Goal: Task Accomplishment & Management: Use online tool/utility

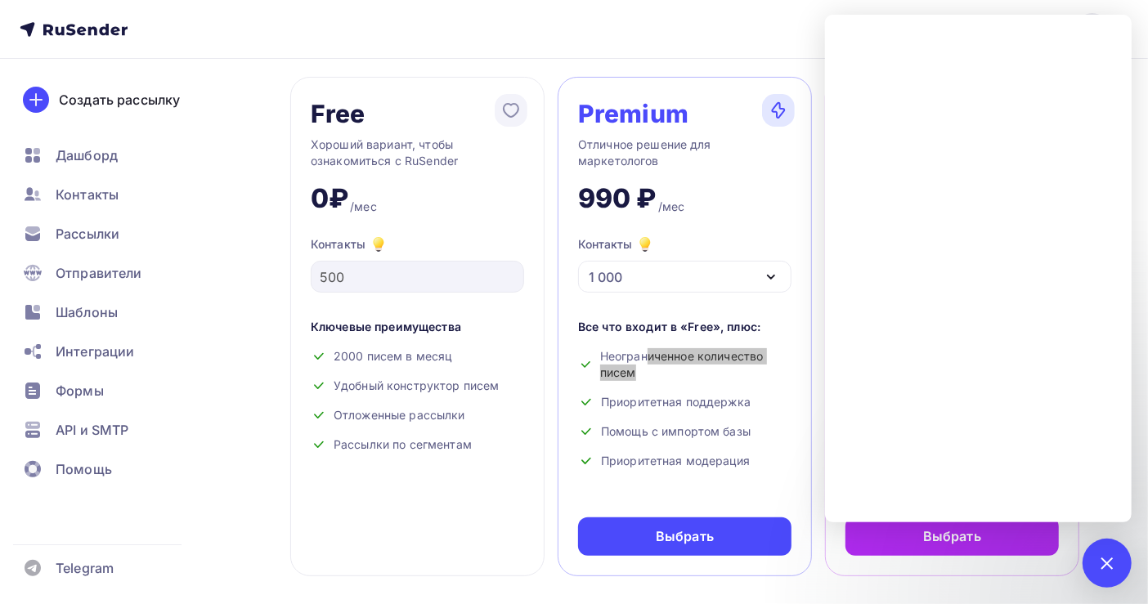
scroll to position [109, 0]
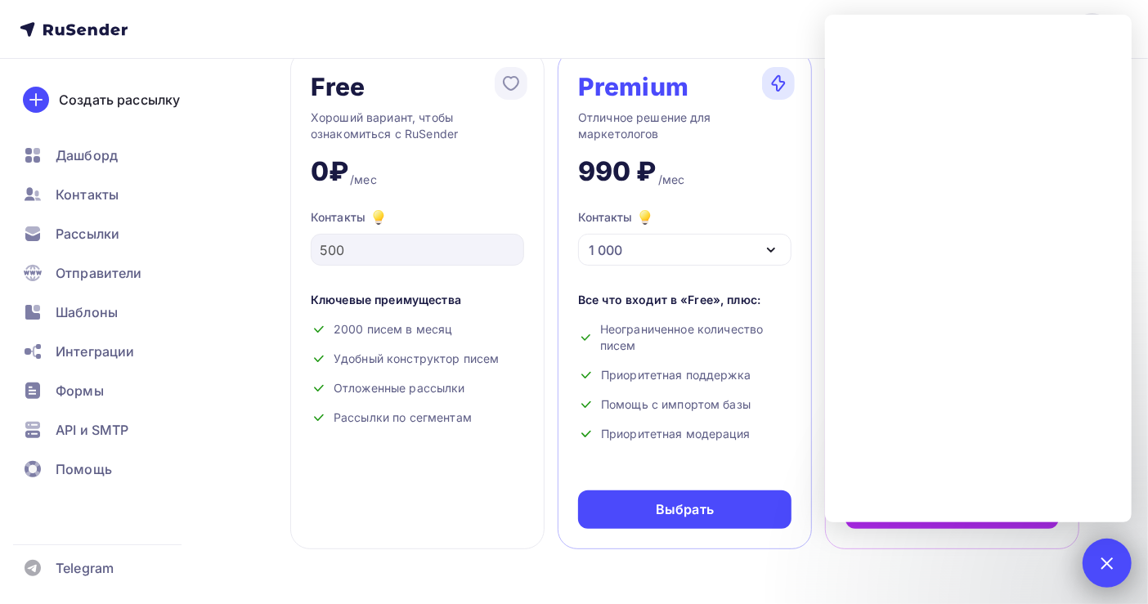
click at [1102, 562] on div at bounding box center [1107, 563] width 22 height 22
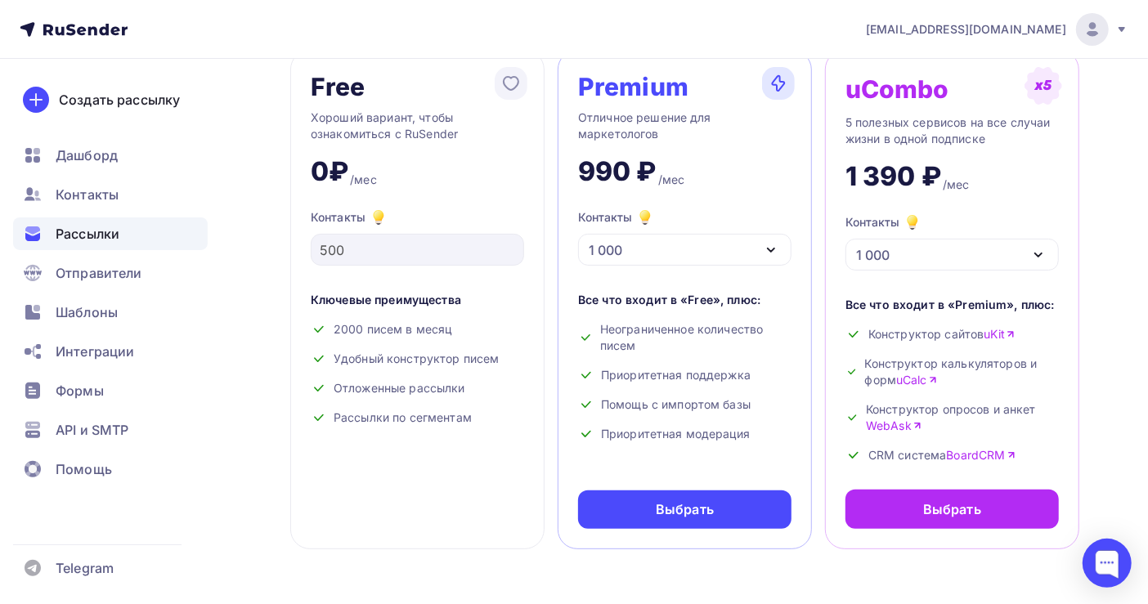
click at [93, 231] on span "Рассылки" at bounding box center [88, 234] width 64 height 20
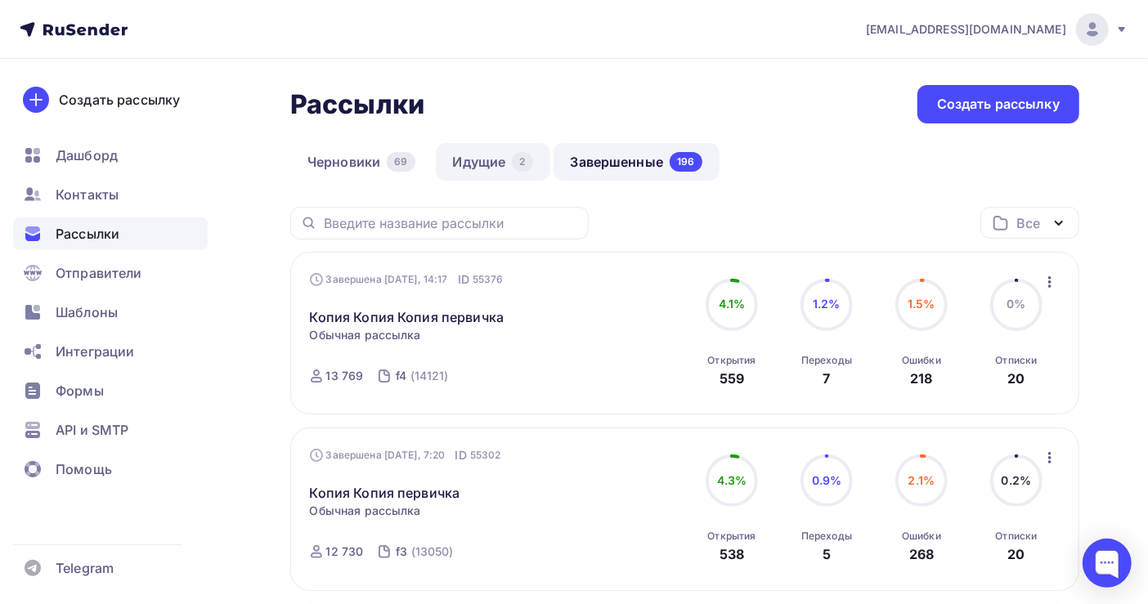
click at [489, 159] on link "Идущие 2" at bounding box center [493, 162] width 114 height 38
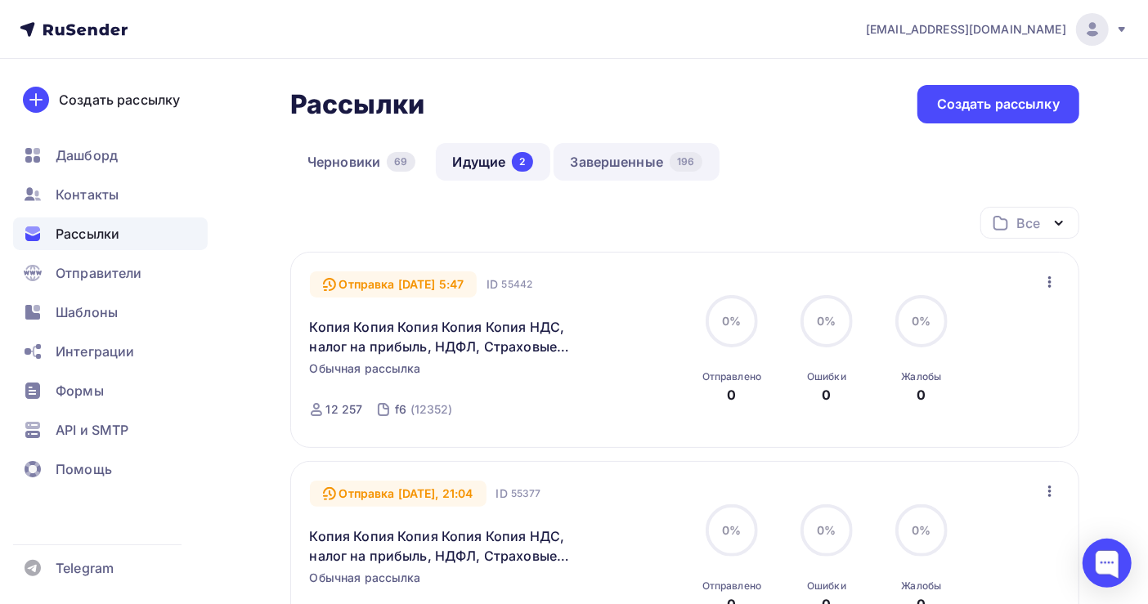
click at [585, 168] on link "Завершенные 196" at bounding box center [637, 162] width 166 height 38
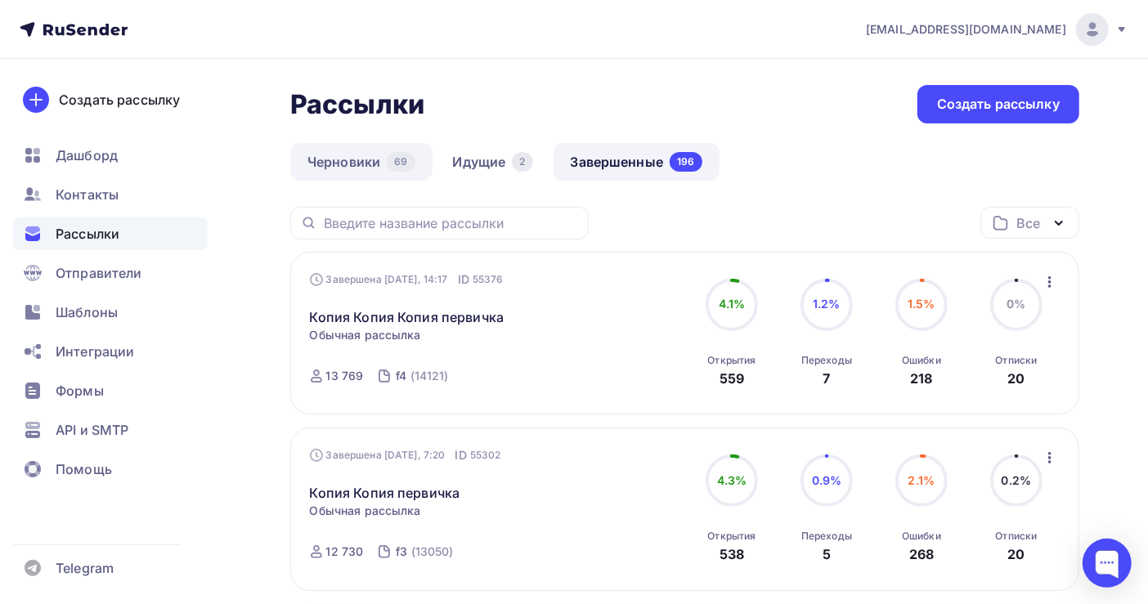
click at [361, 155] on link "Черновики 69" at bounding box center [361, 162] width 142 height 38
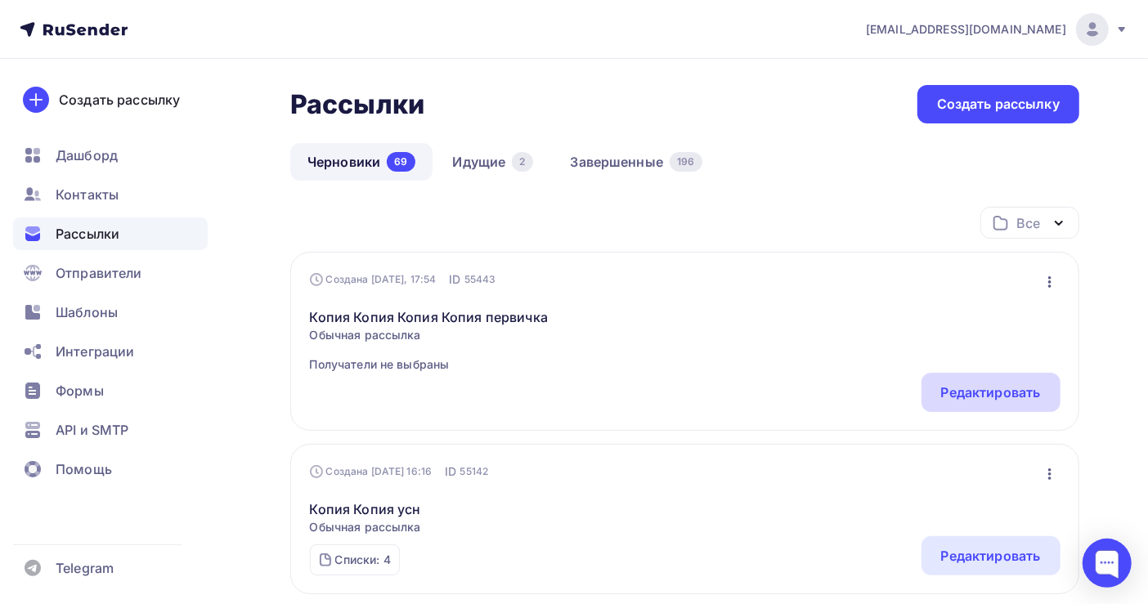
click at [984, 392] on div "Редактировать" at bounding box center [991, 393] width 100 height 20
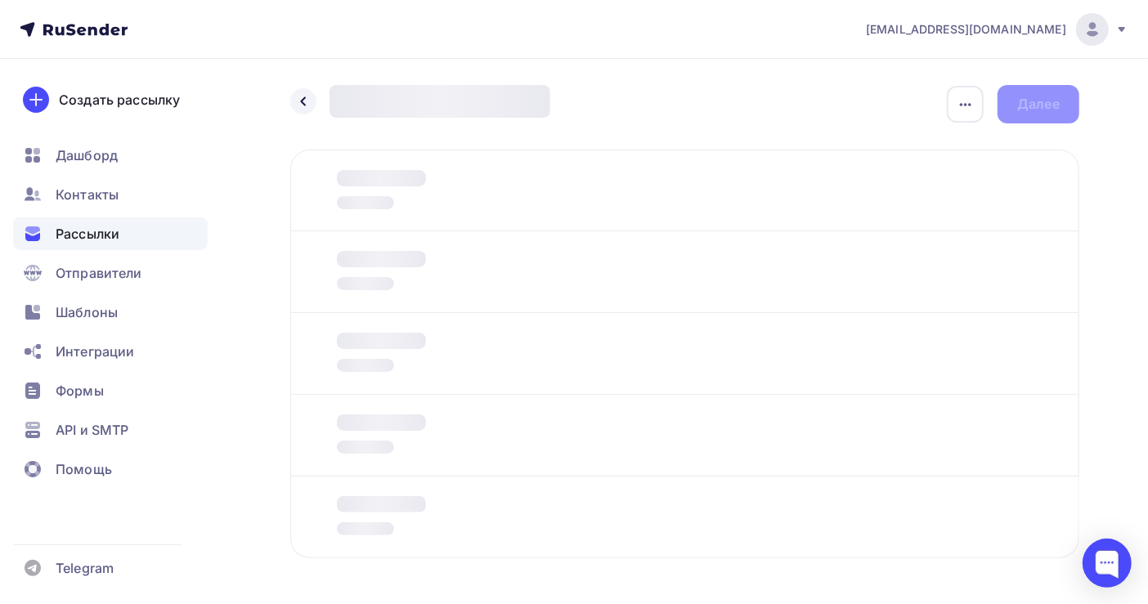
click at [96, 230] on span "Рассылки" at bounding box center [88, 234] width 64 height 20
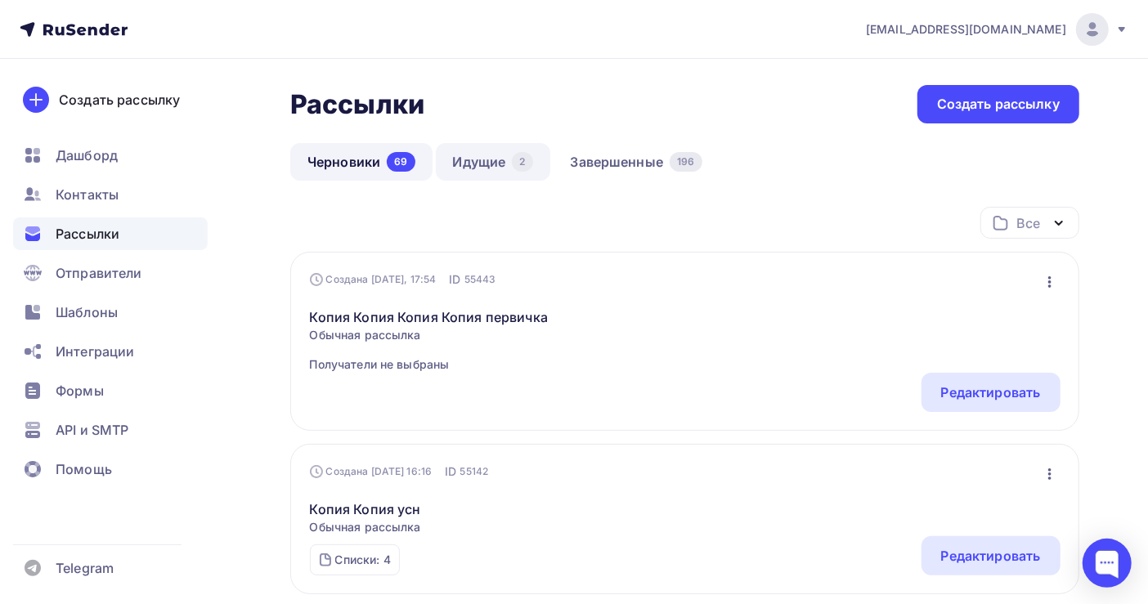
click at [486, 167] on link "Идущие 2" at bounding box center [493, 162] width 114 height 38
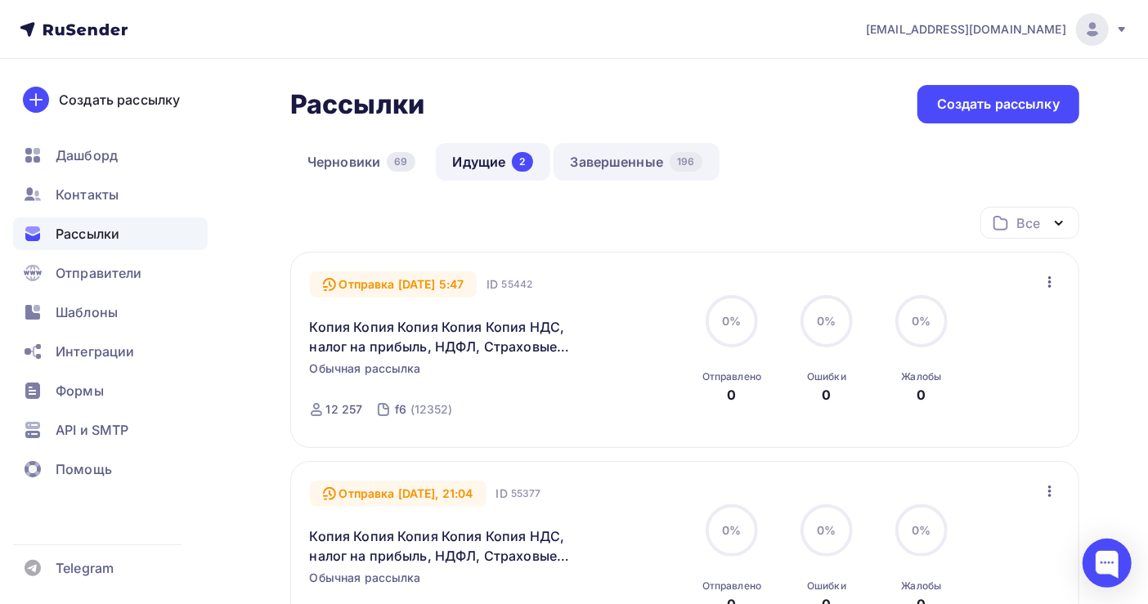
click at [607, 156] on link "Завершенные 196" at bounding box center [637, 162] width 166 height 38
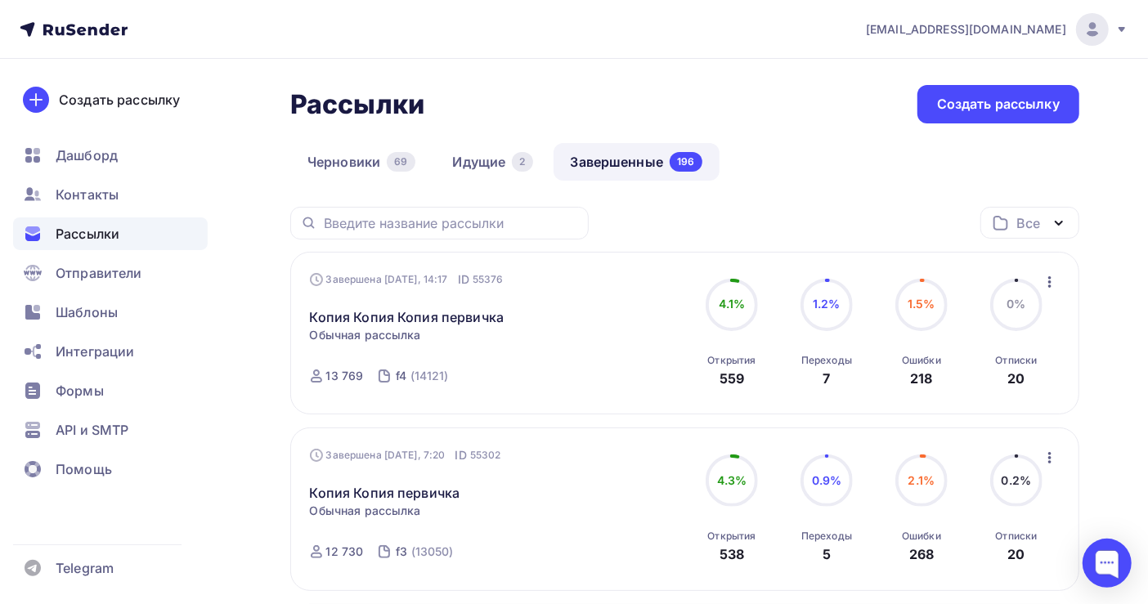
click at [1048, 280] on icon "button" at bounding box center [1050, 282] width 20 height 20
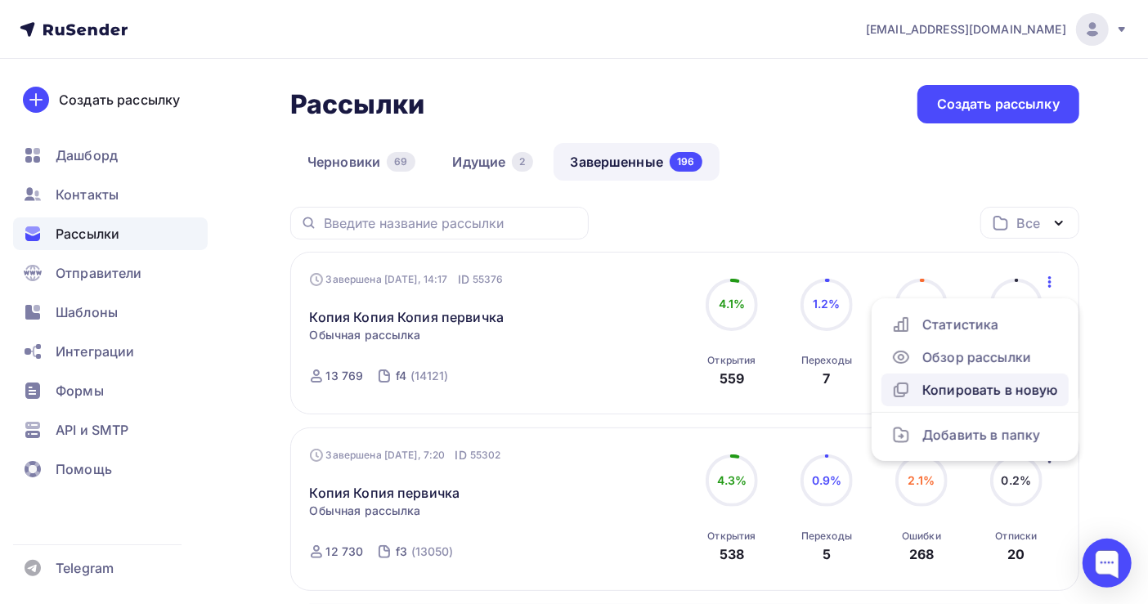
click at [984, 381] on div "Копировать в новую" at bounding box center [975, 390] width 168 height 20
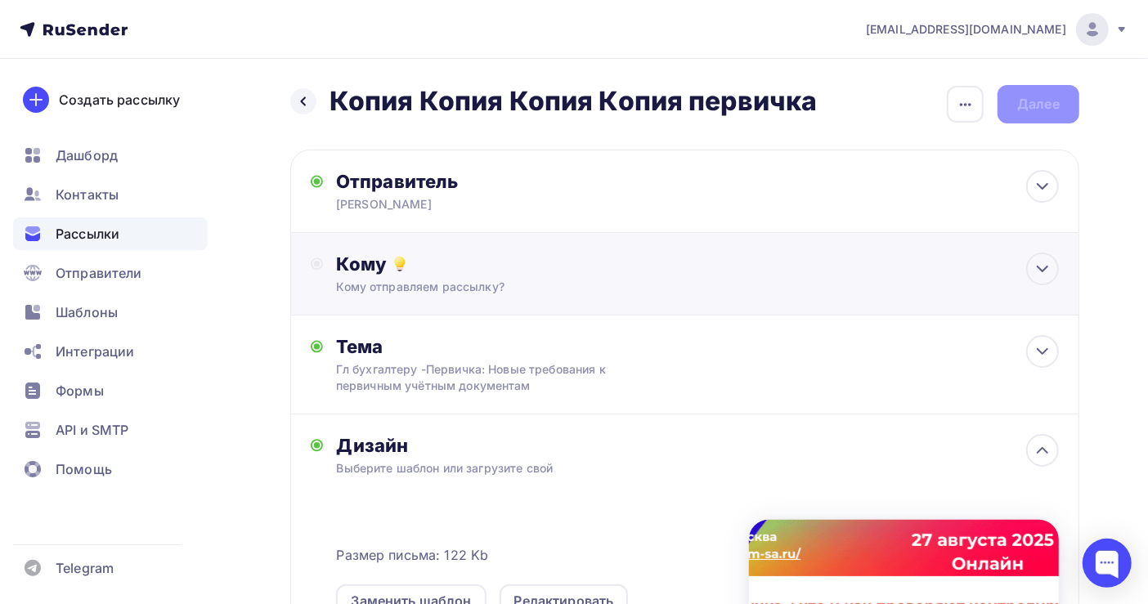
click at [419, 267] on div "Кому" at bounding box center [697, 264] width 723 height 23
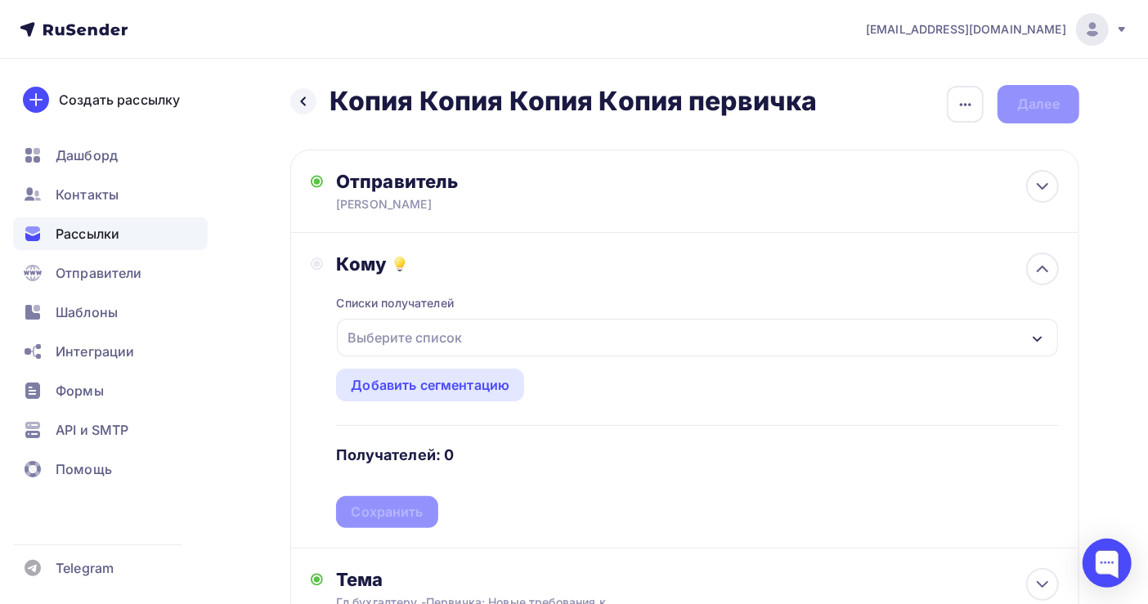
click at [433, 331] on div "Выберите список" at bounding box center [405, 337] width 128 height 29
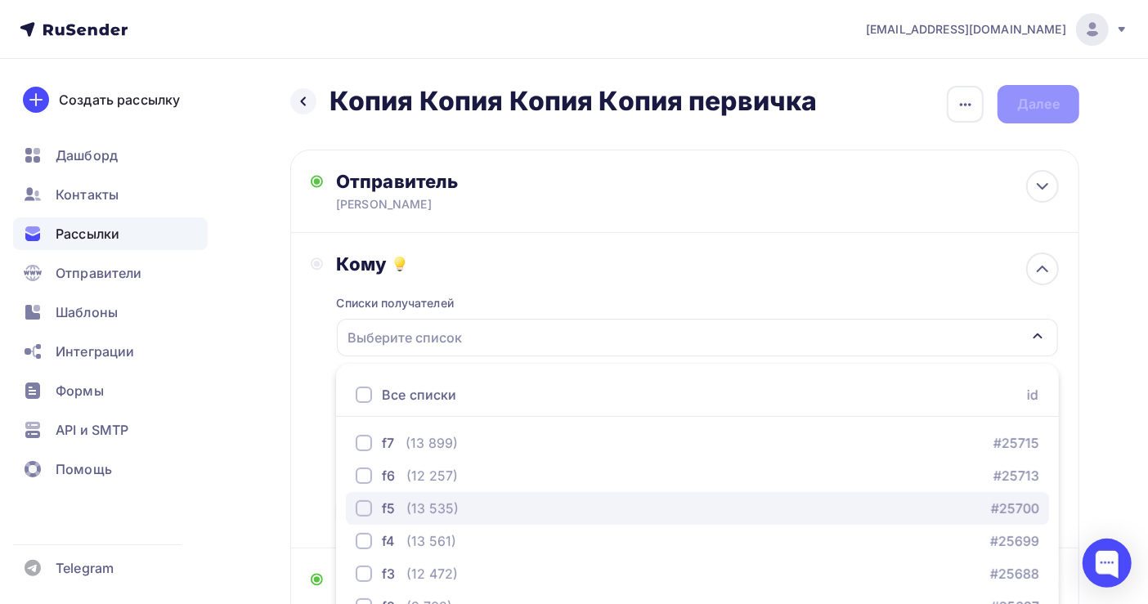
scroll to position [183, 0]
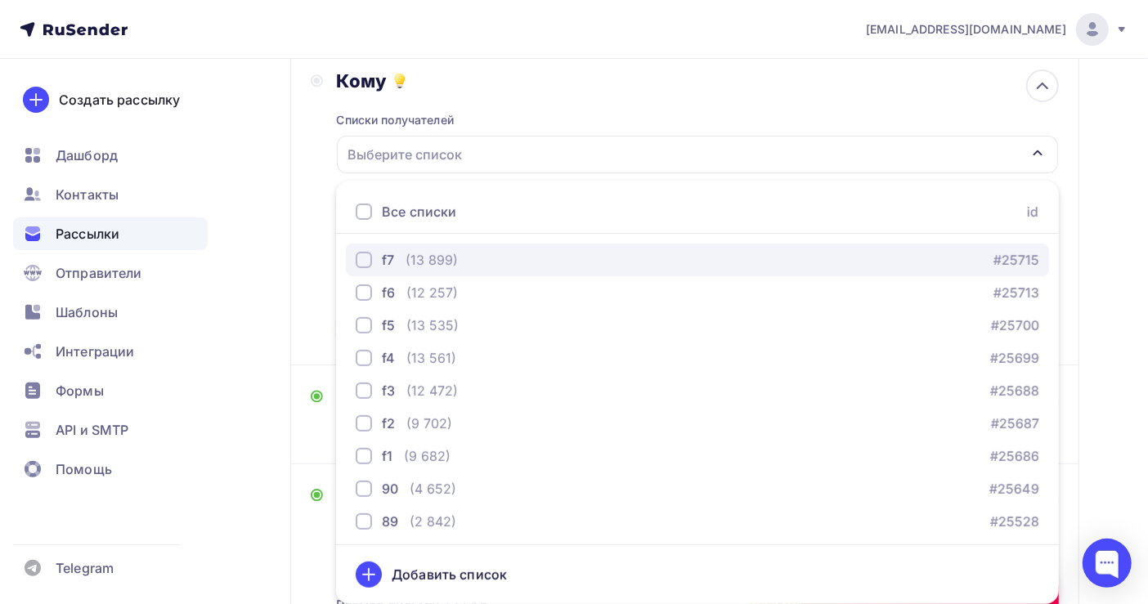
click at [487, 255] on div "f7 (13 899) #25715" at bounding box center [698, 260] width 684 height 20
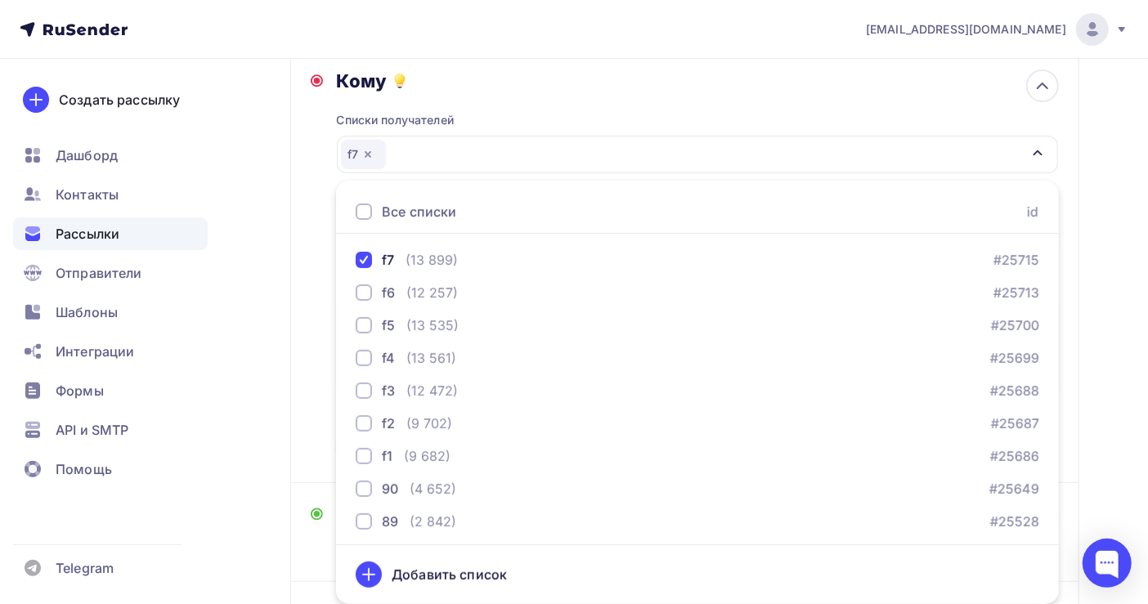
click at [1120, 276] on div "Назад Копия Копия Копия Копия первичка Копия Копия Копия Копия первичка Закончи…" at bounding box center [574, 504] width 1148 height 1256
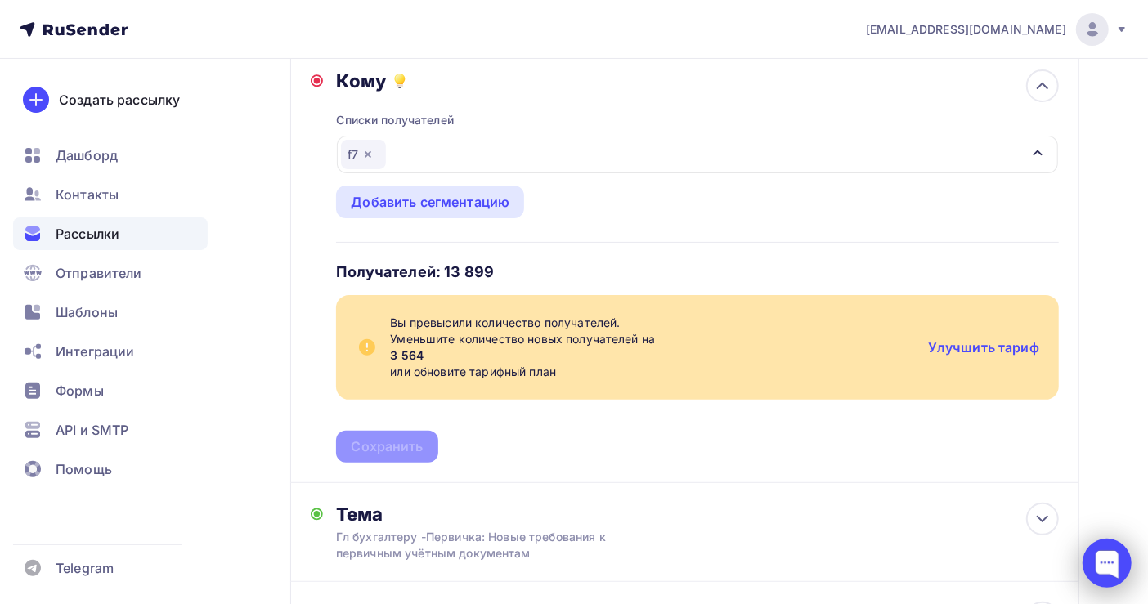
click at [1105, 566] on div at bounding box center [1107, 563] width 49 height 49
